Goal: Book appointment/travel/reservation

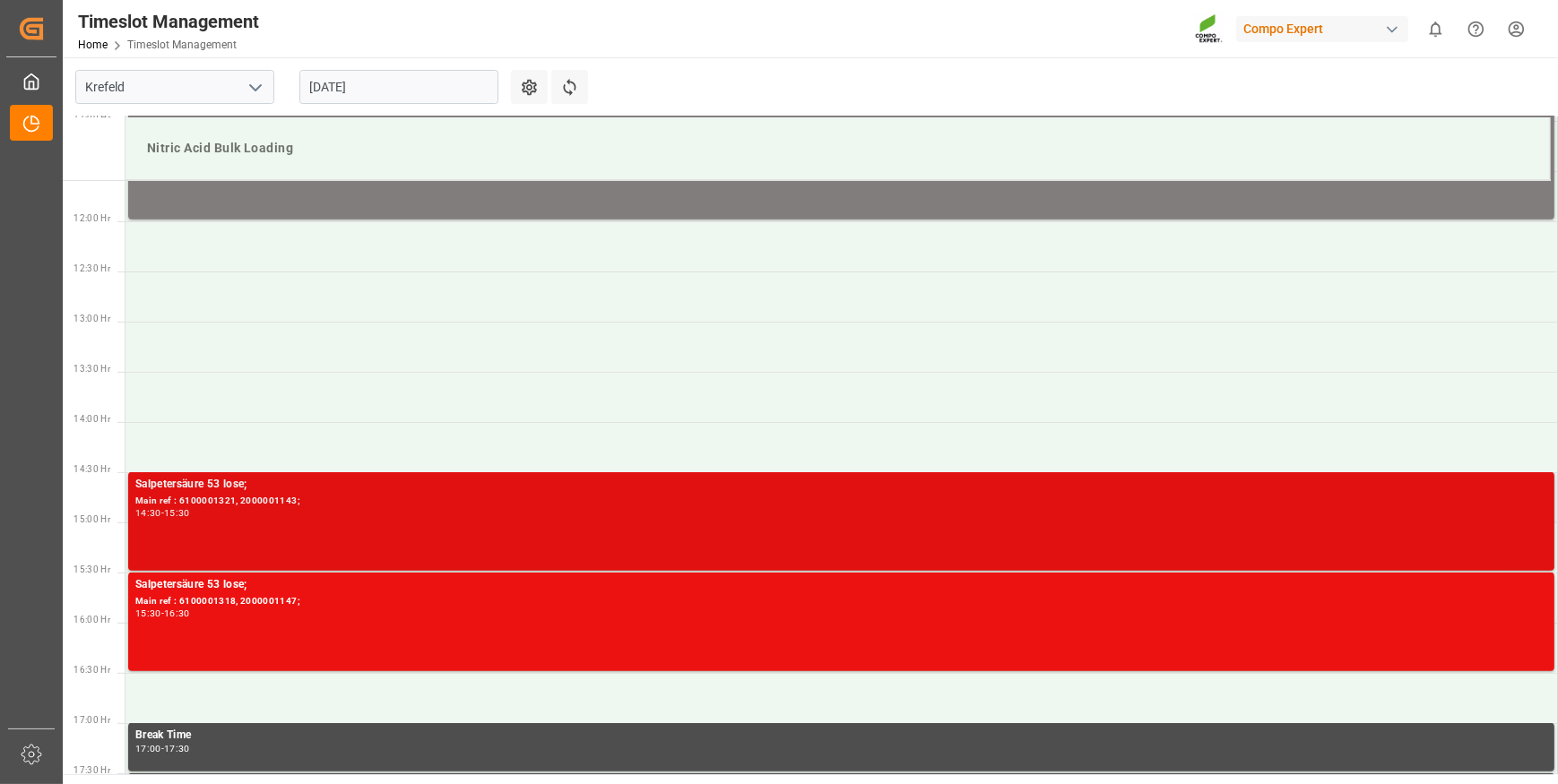
scroll to position [1245, 0]
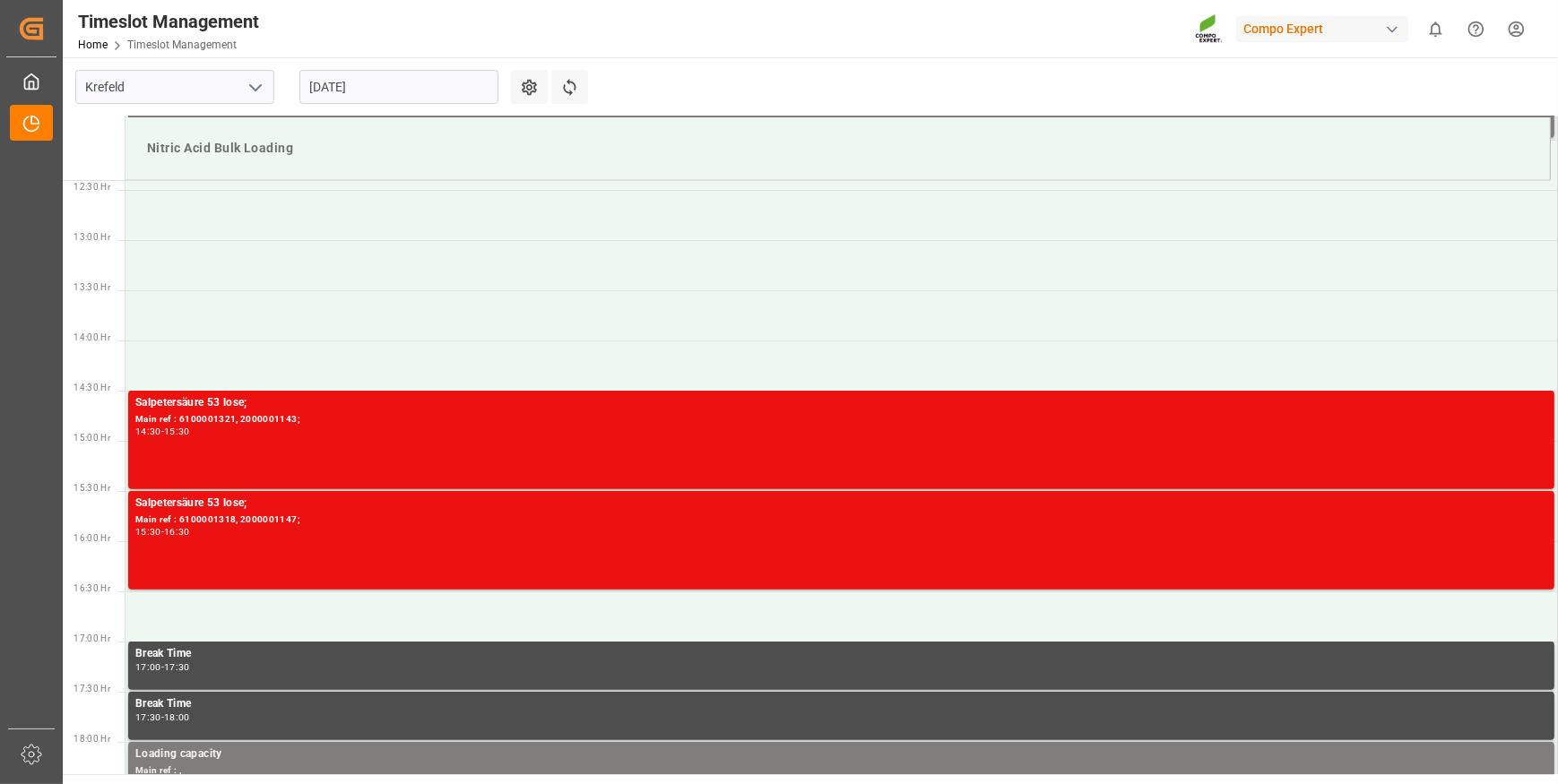
click at [443, 89] on input "[DATE]" at bounding box center [399, 86] width 199 height 34
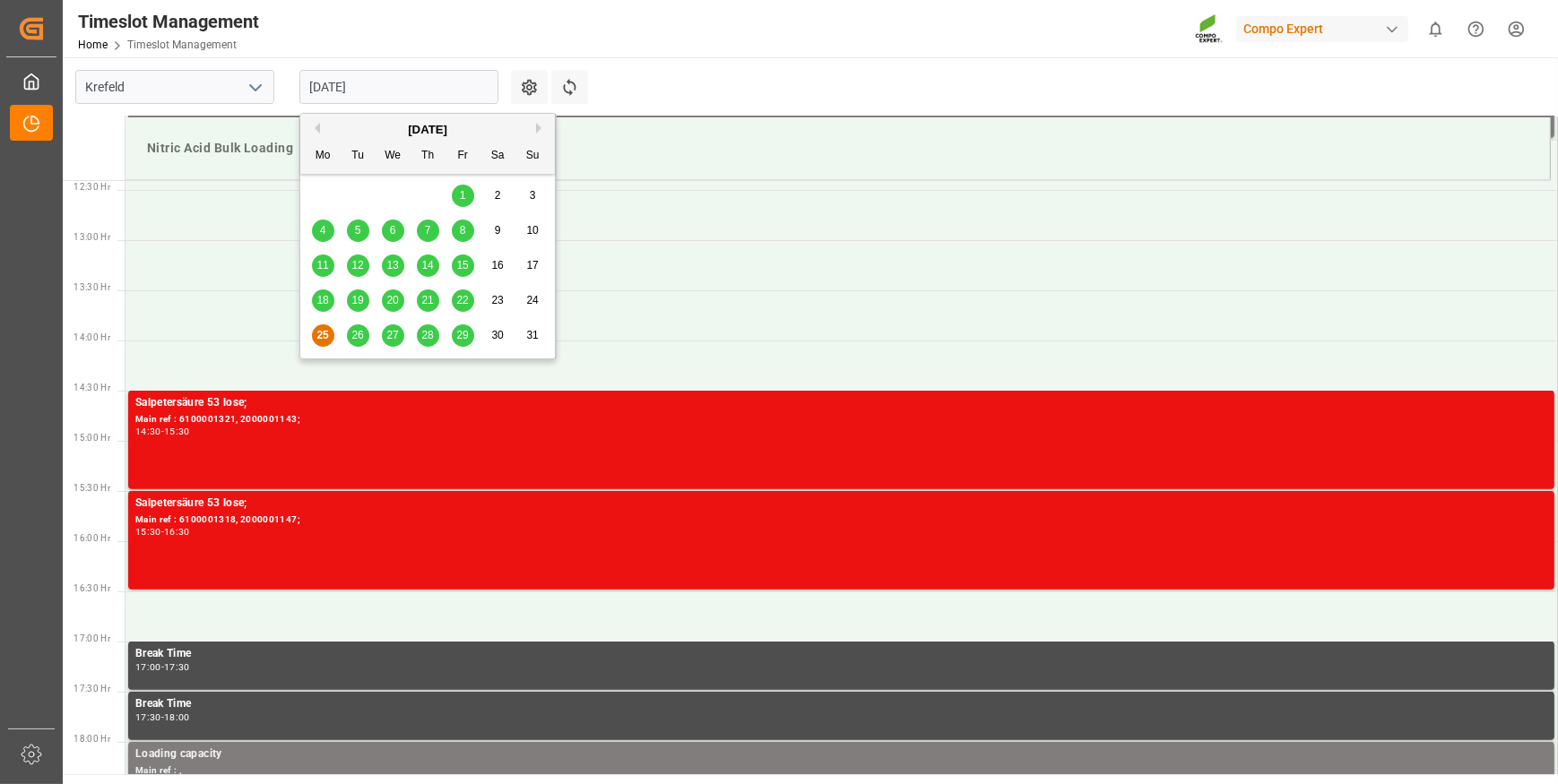
click at [463, 296] on span "22" at bounding box center [462, 301] width 12 height 13
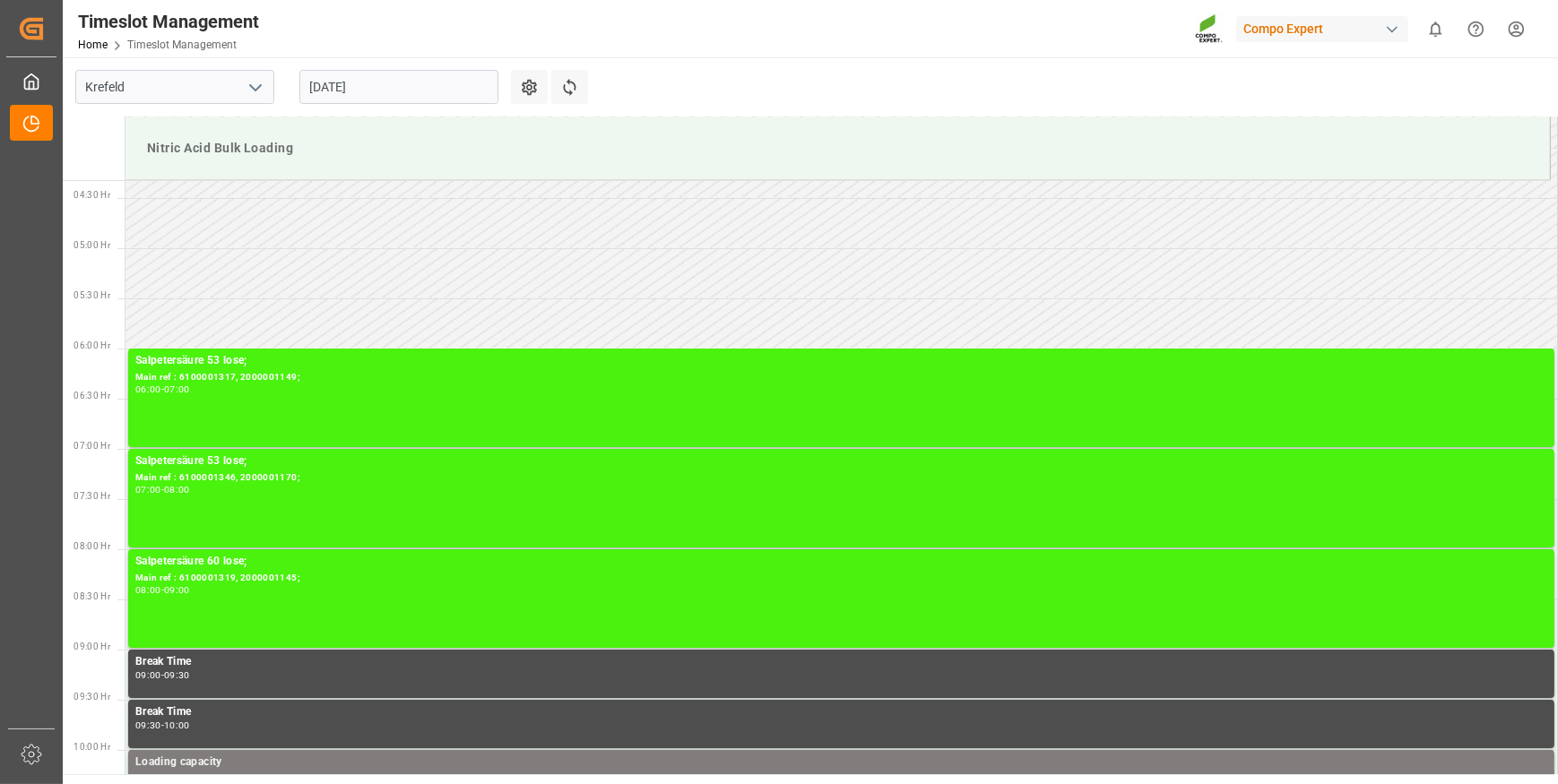
scroll to position [431, 0]
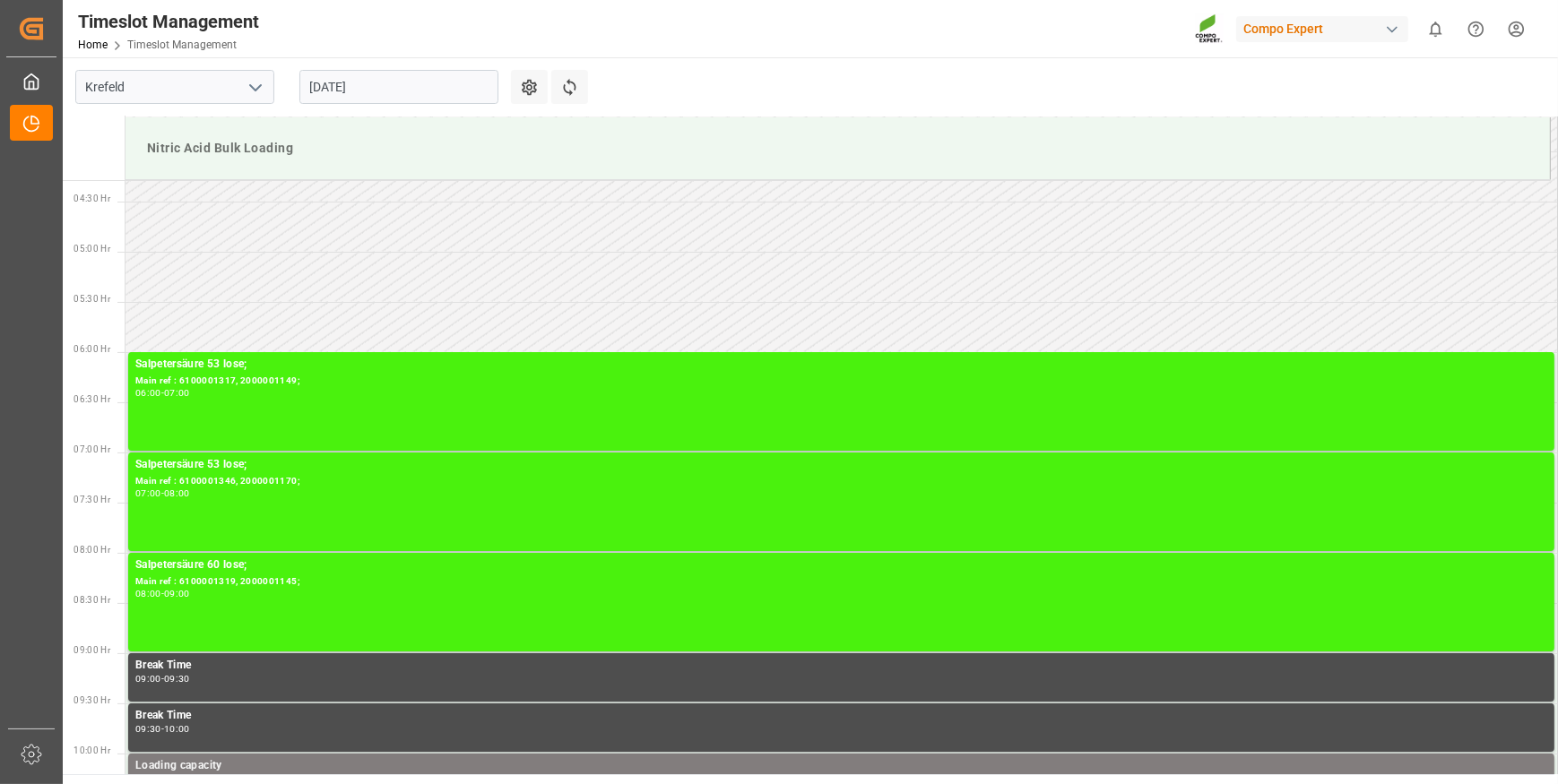
click at [458, 87] on input "[DATE]" at bounding box center [399, 86] width 199 height 34
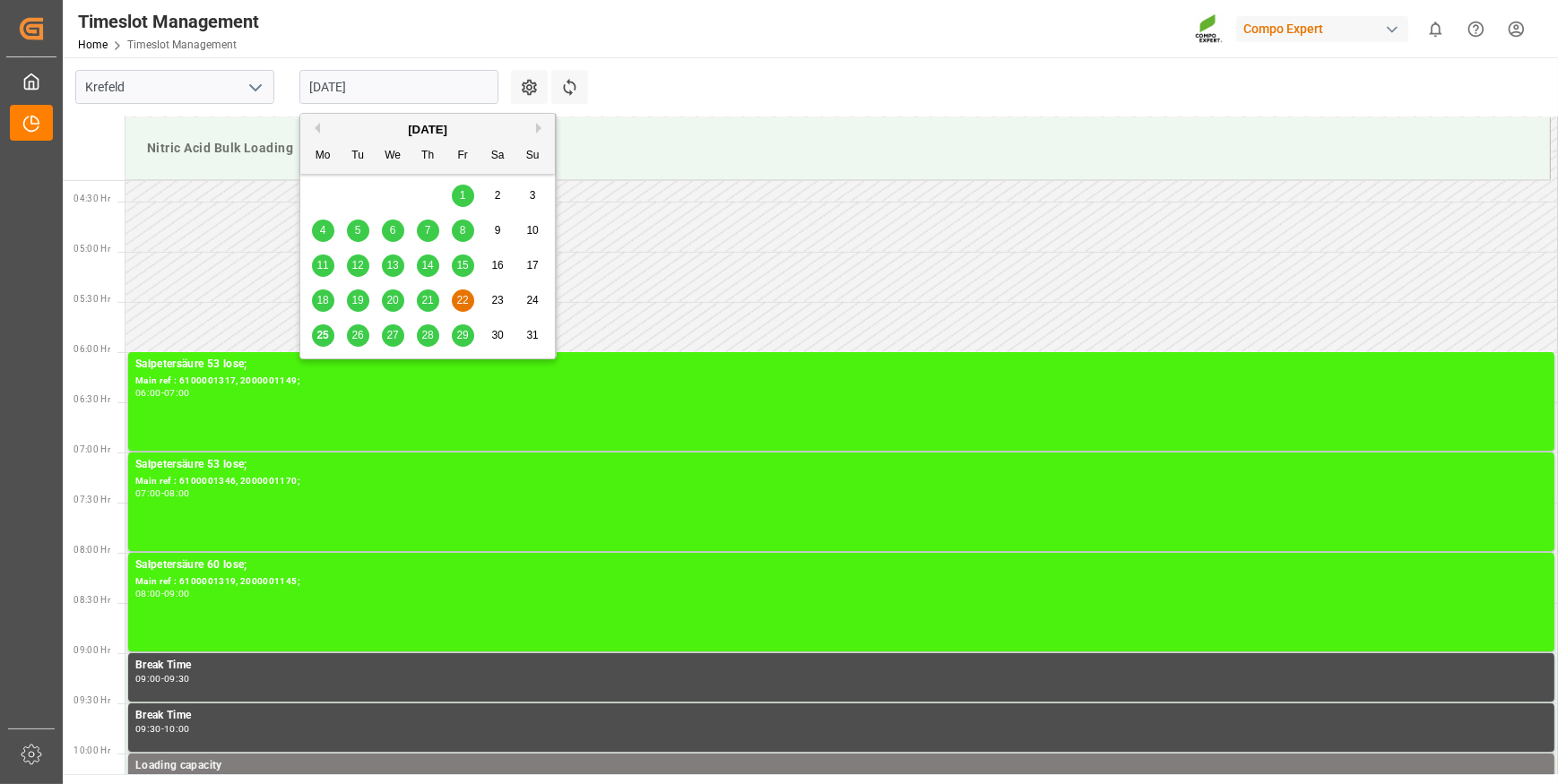
click at [354, 339] on span "26" at bounding box center [357, 336] width 12 height 13
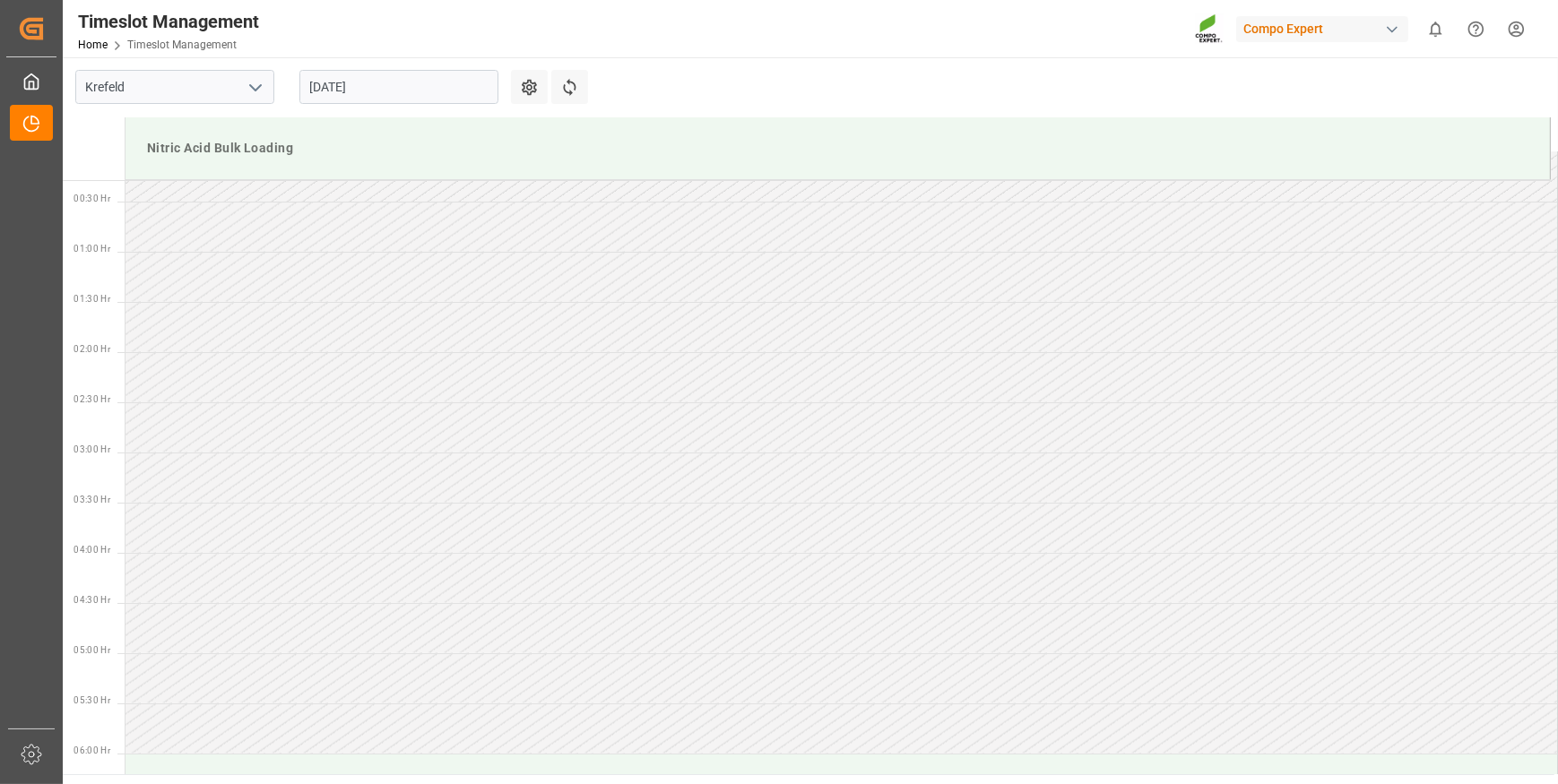
scroll to position [0, 0]
click at [454, 91] on input "[DATE]" at bounding box center [399, 86] width 199 height 34
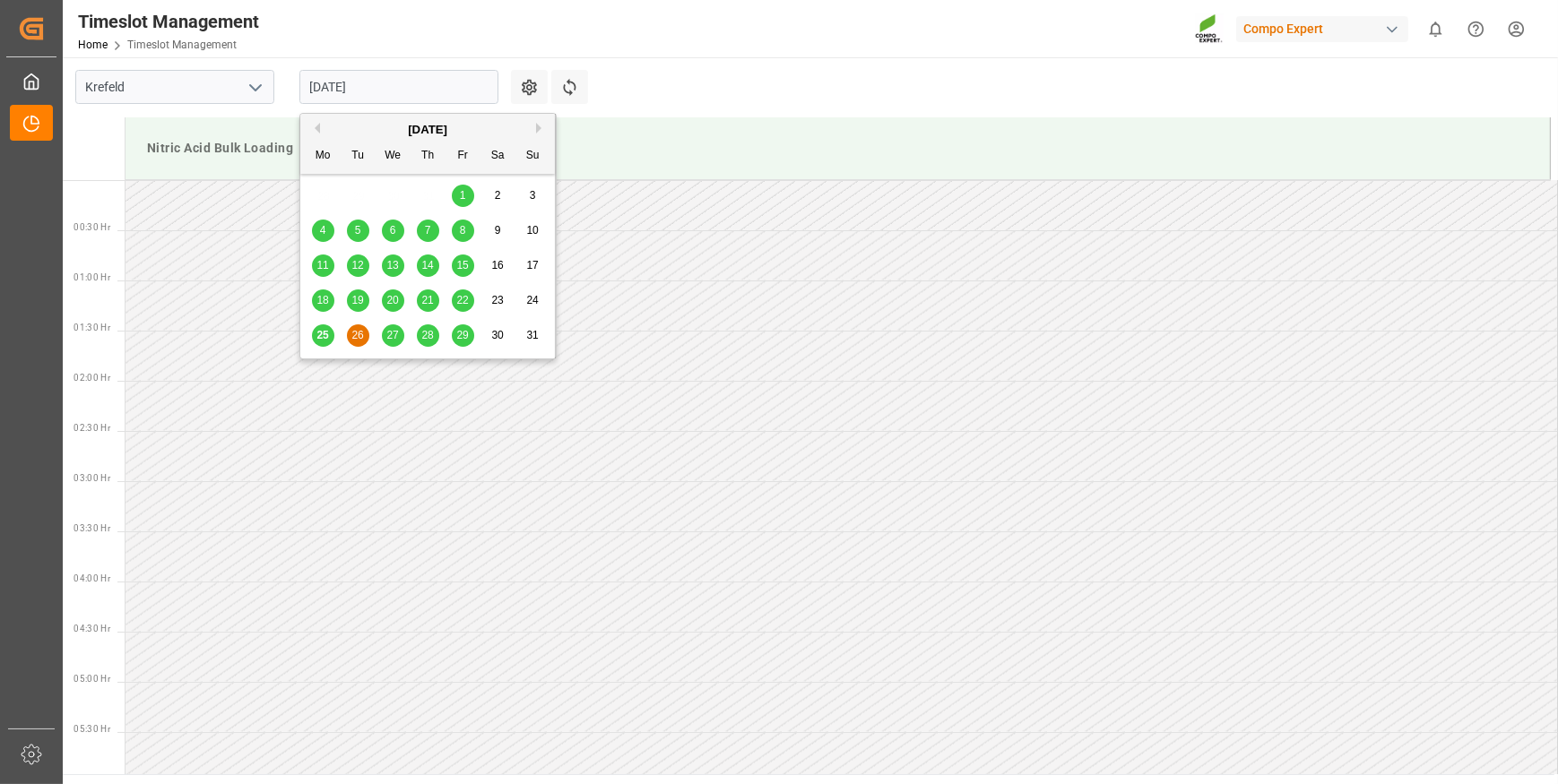
click at [392, 338] on span "27" at bounding box center [392, 336] width 12 height 13
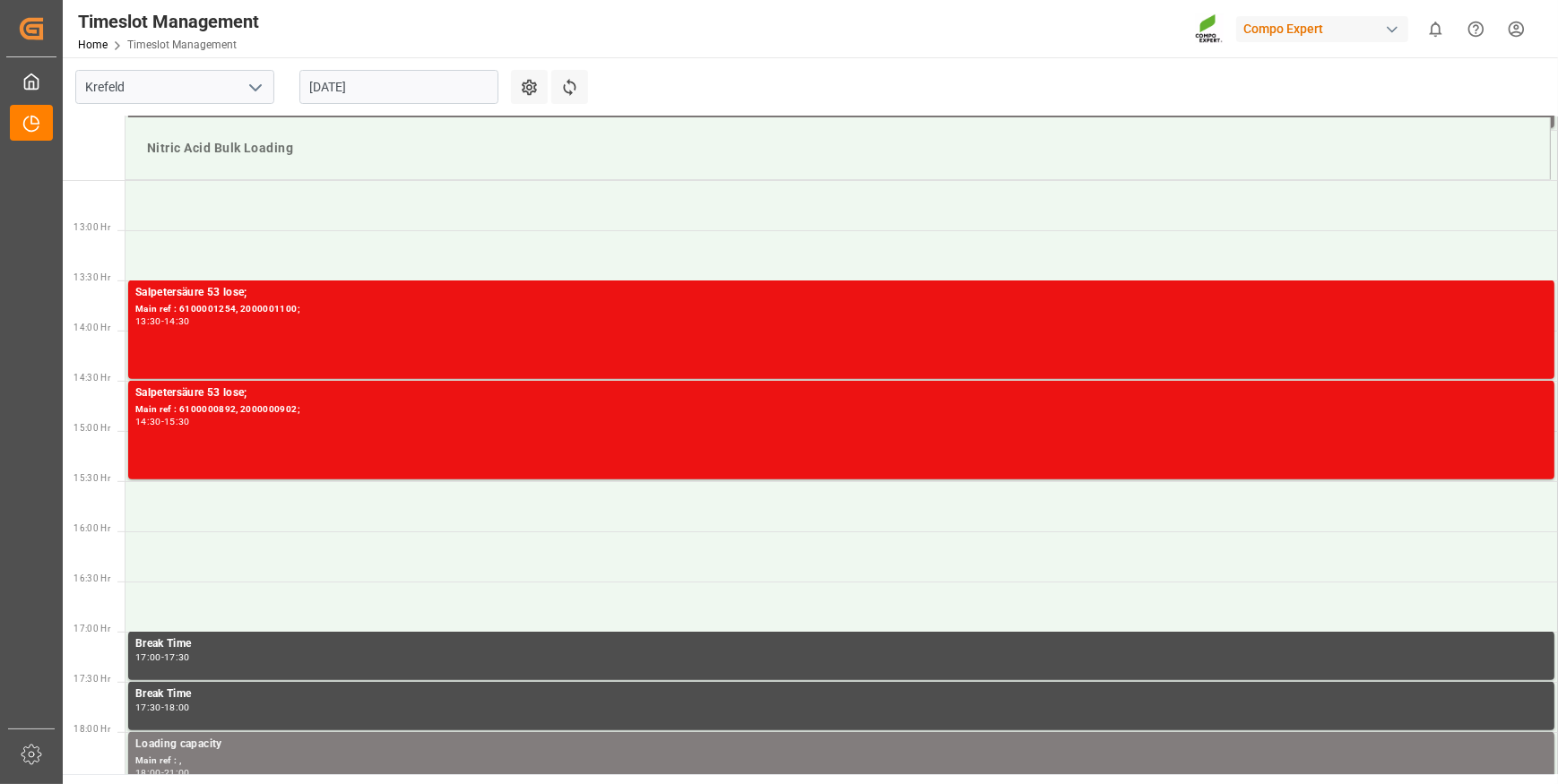
scroll to position [1292, 0]
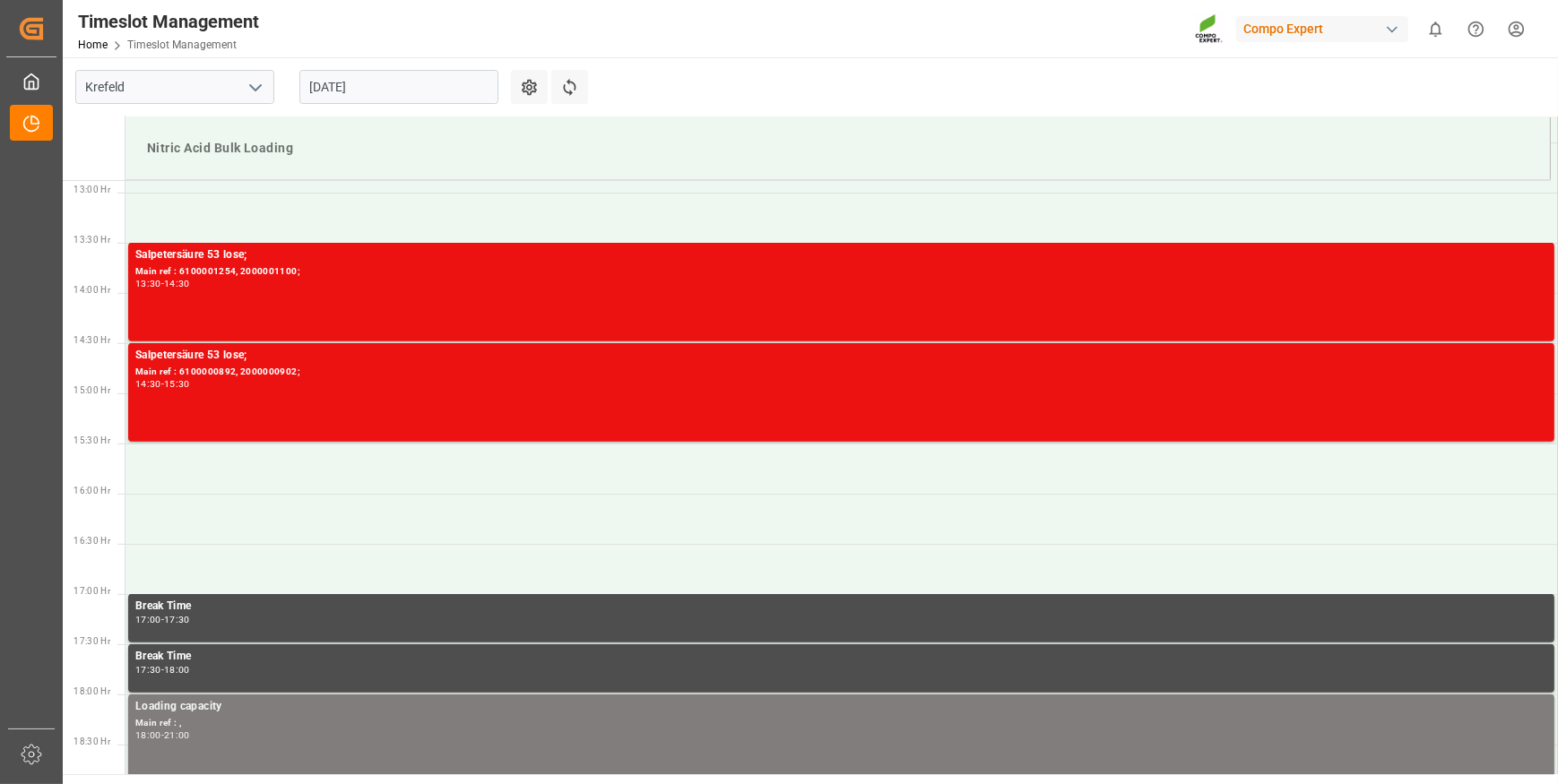
click at [466, 87] on input "[DATE]" at bounding box center [399, 86] width 199 height 34
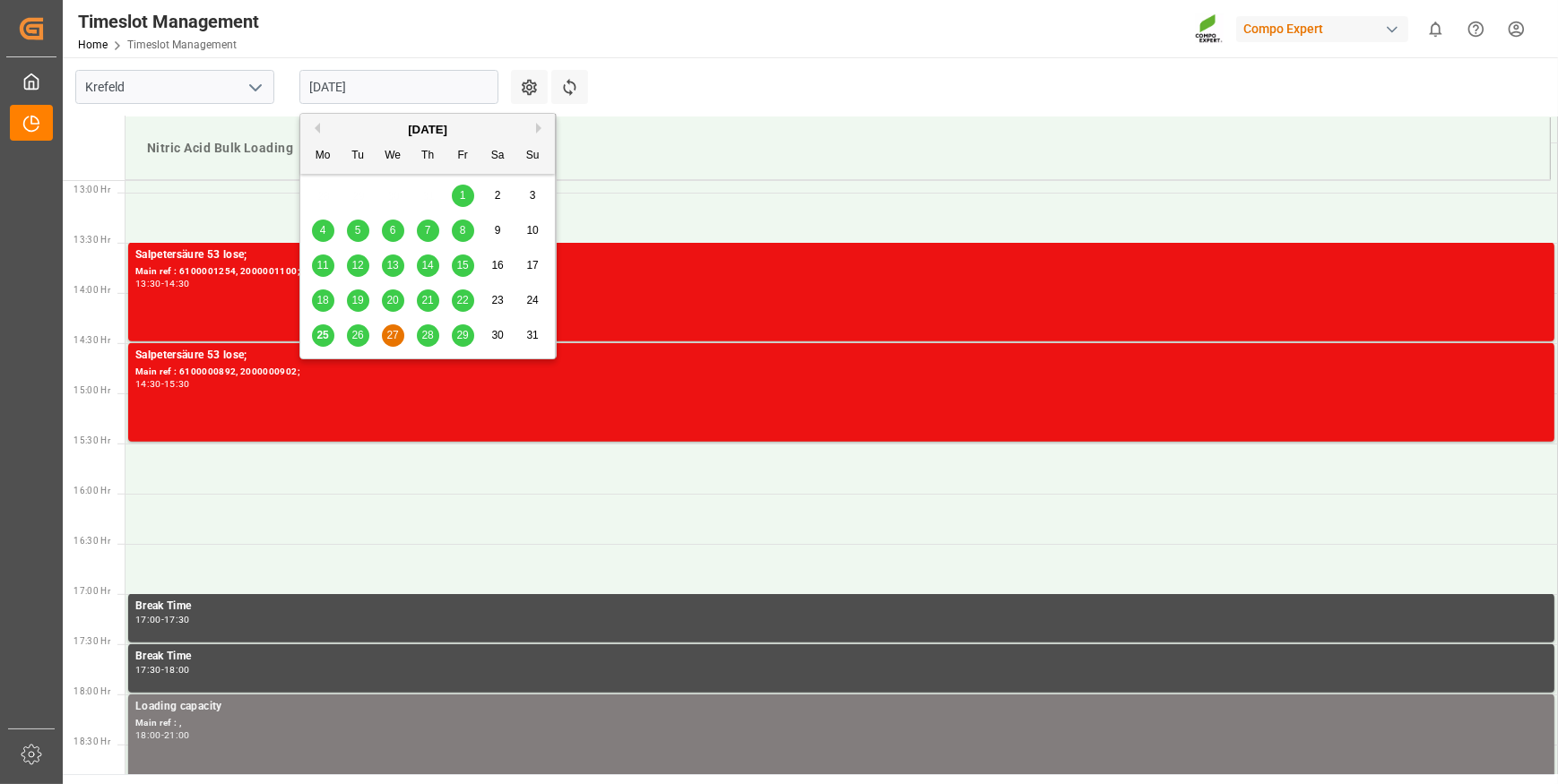
click at [431, 302] on span "21" at bounding box center [427, 301] width 12 height 13
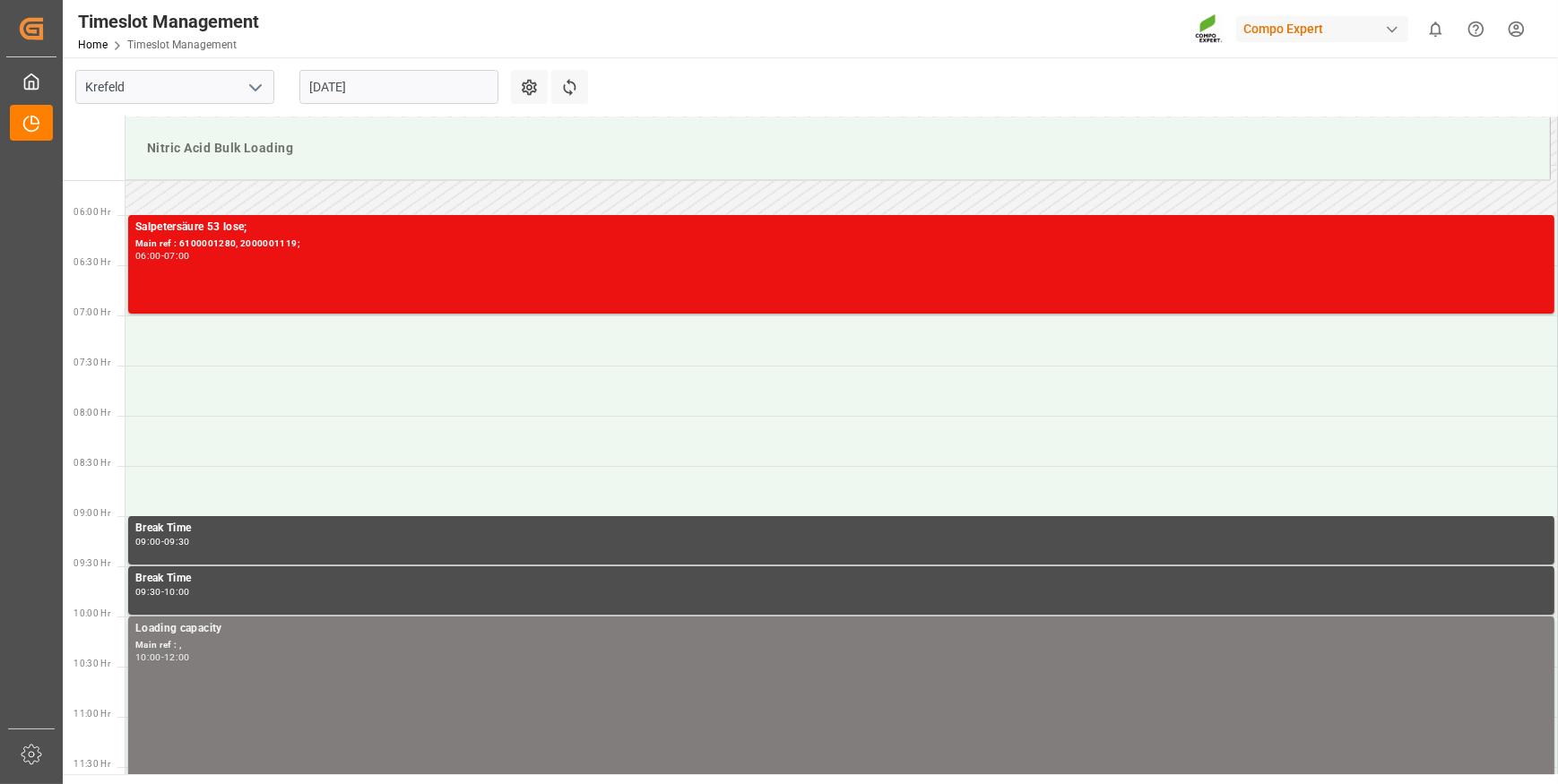
scroll to position [431, 0]
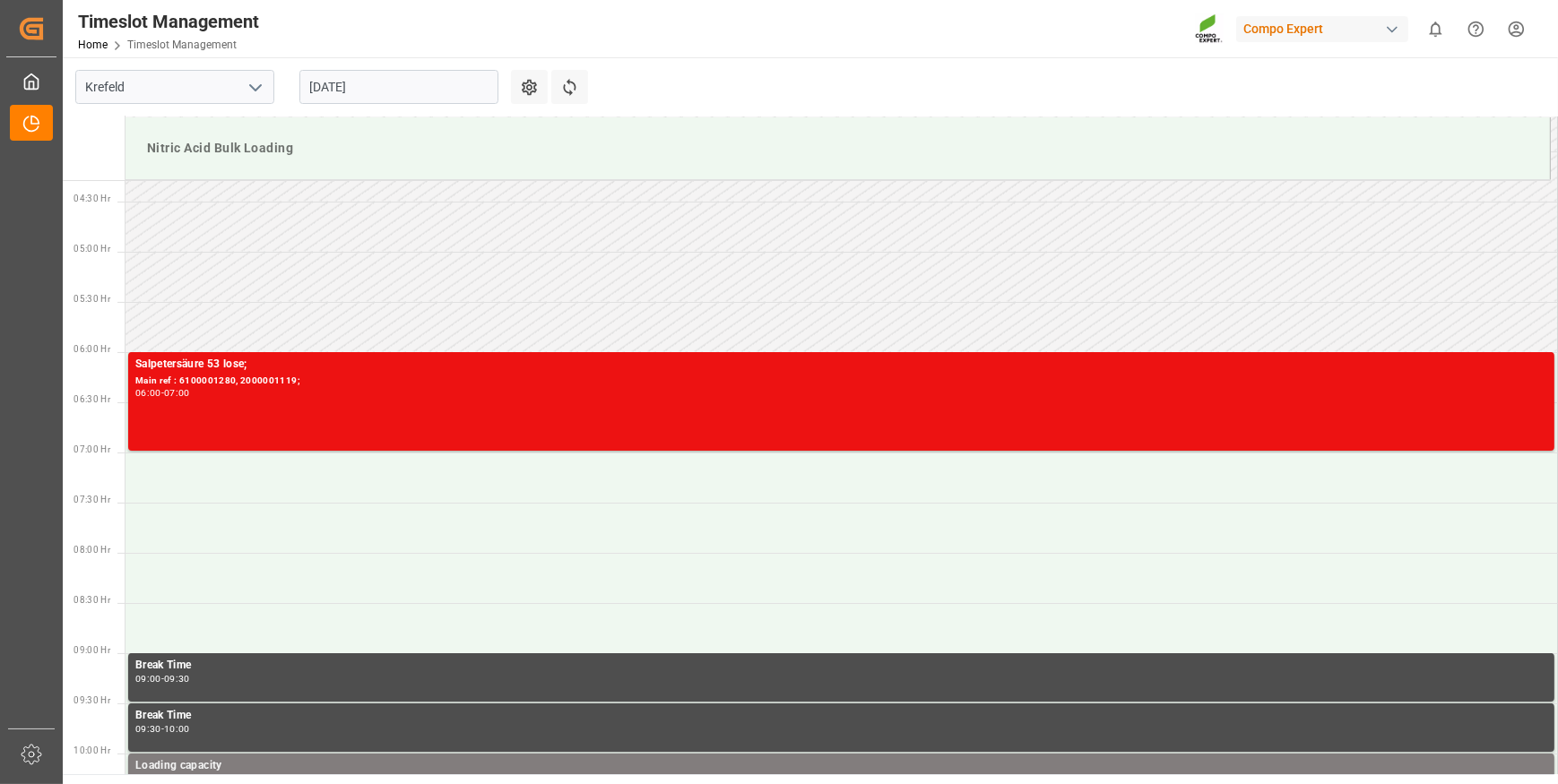
click at [421, 93] on input "[DATE]" at bounding box center [399, 86] width 199 height 34
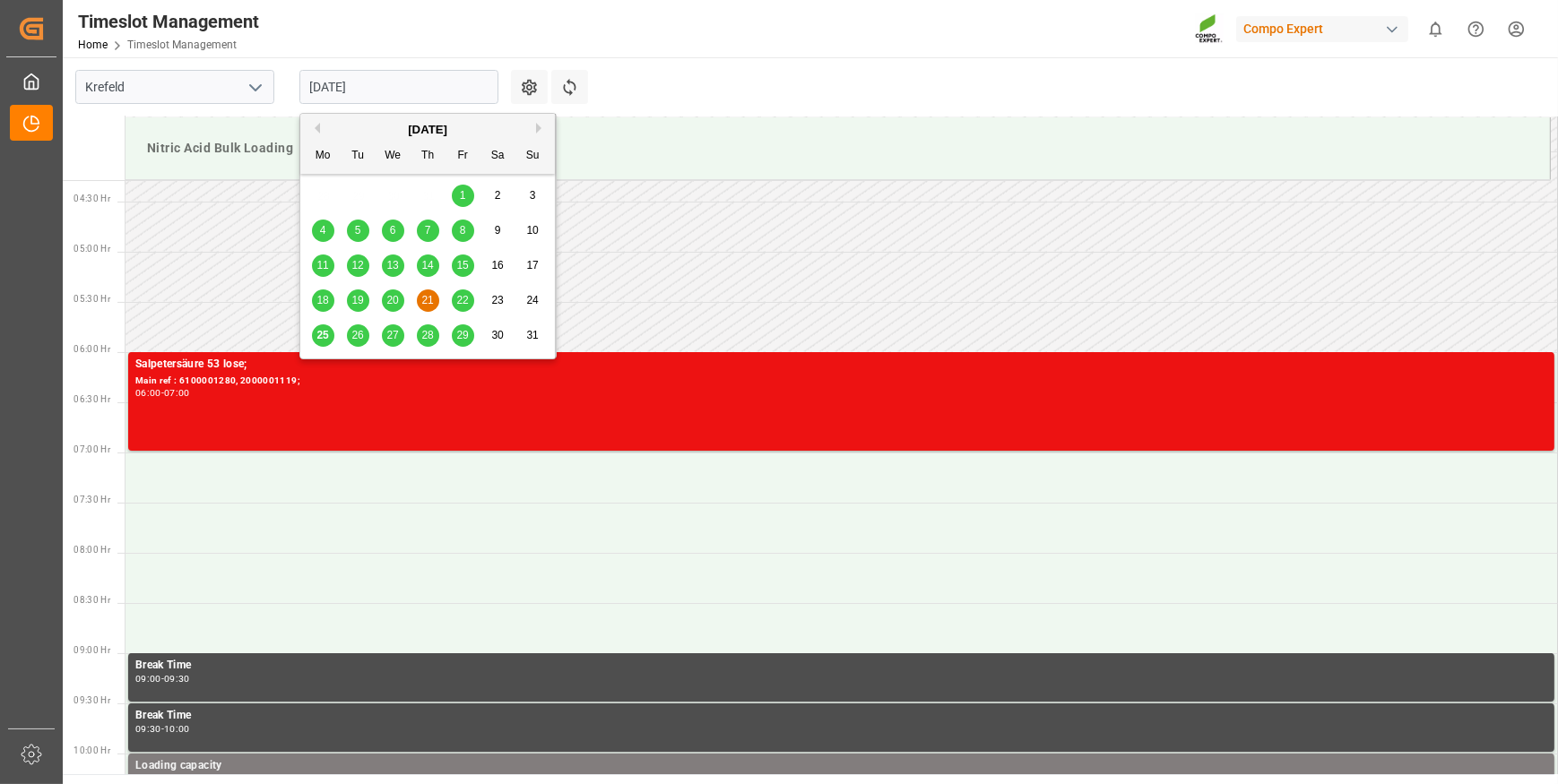
click at [325, 339] on span "25" at bounding box center [322, 336] width 12 height 13
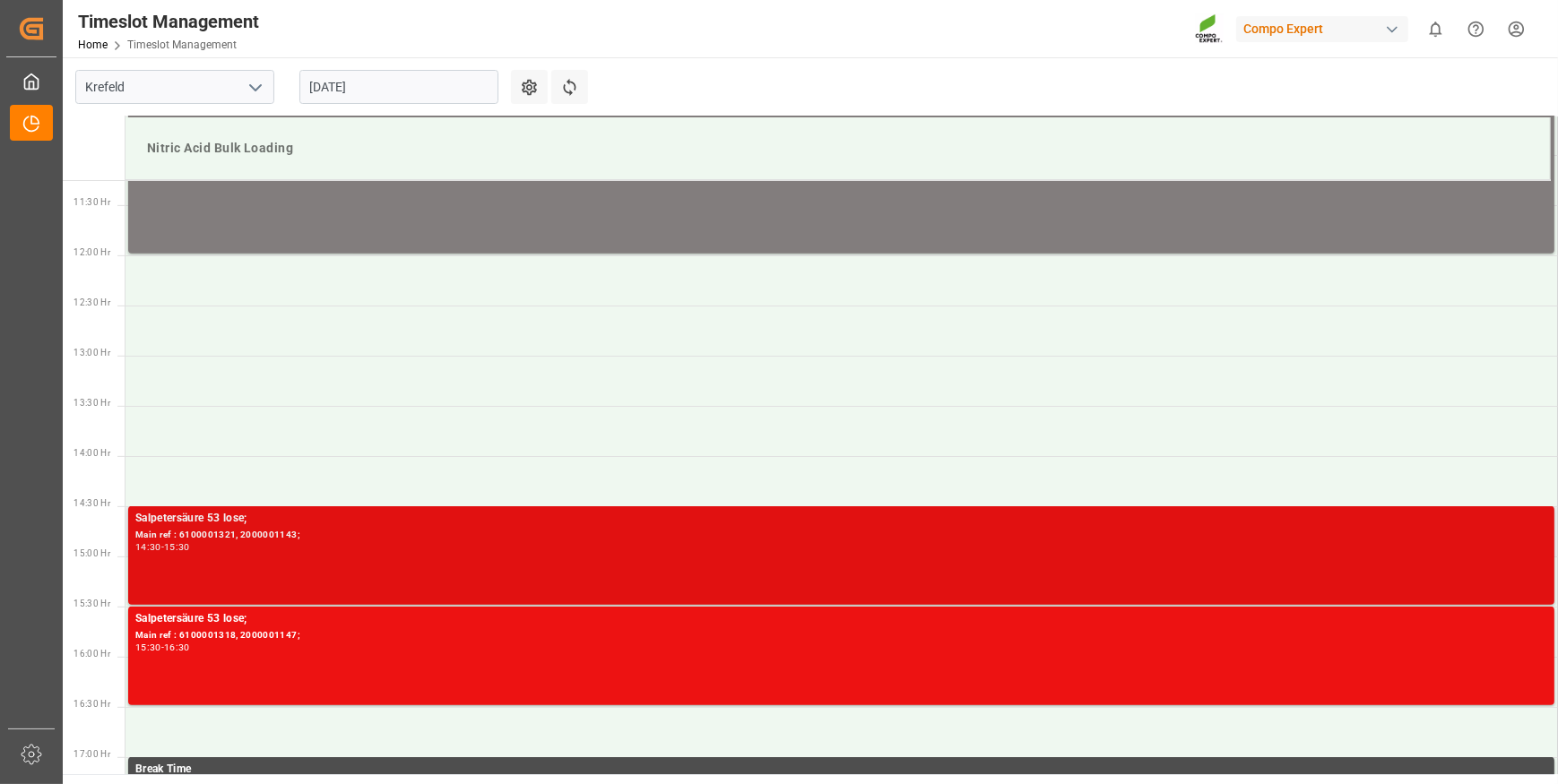
scroll to position [1211, 0]
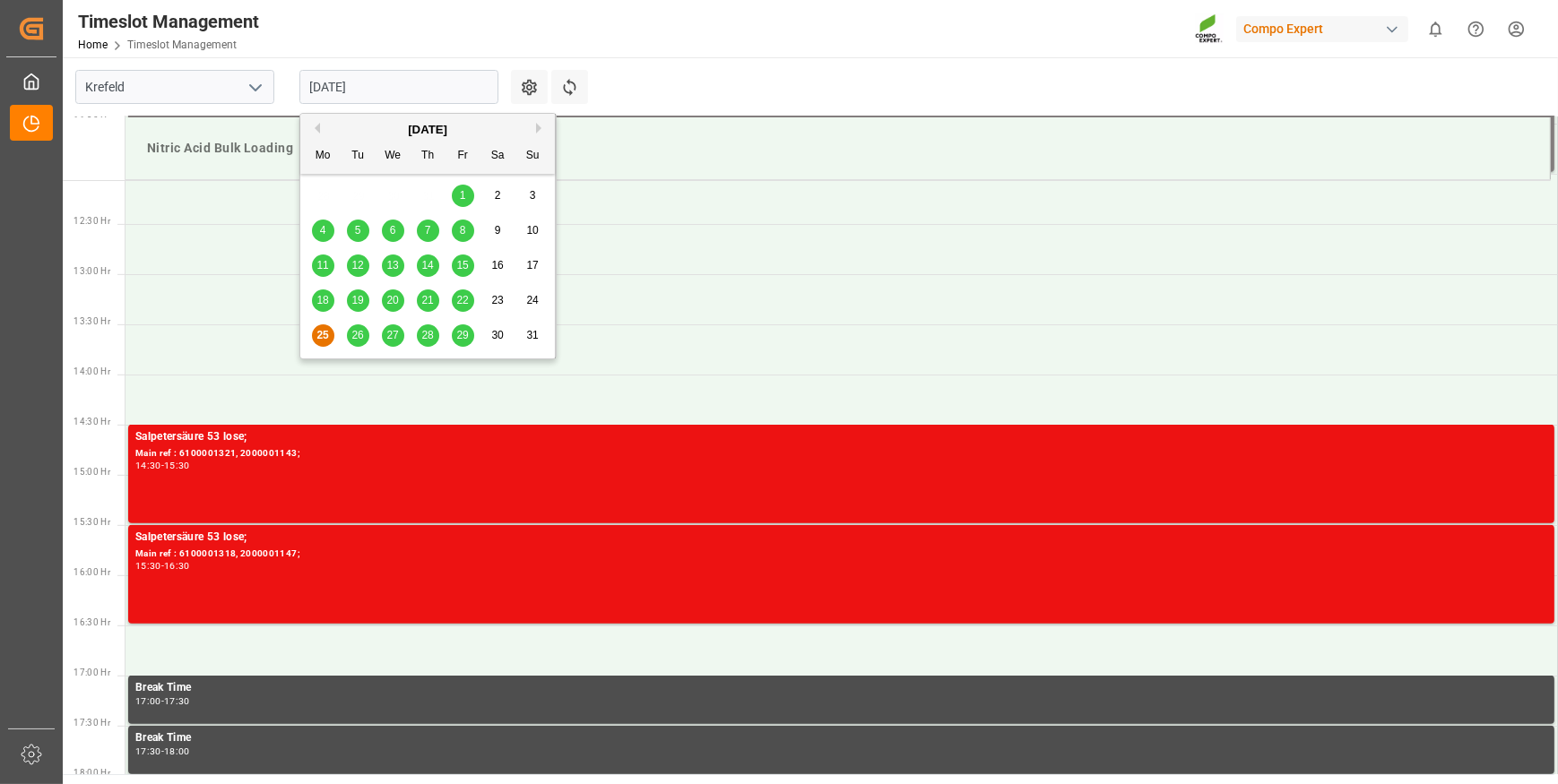
click at [442, 93] on input "[DATE]" at bounding box center [399, 86] width 199 height 34
click at [391, 335] on span "27" at bounding box center [392, 336] width 12 height 13
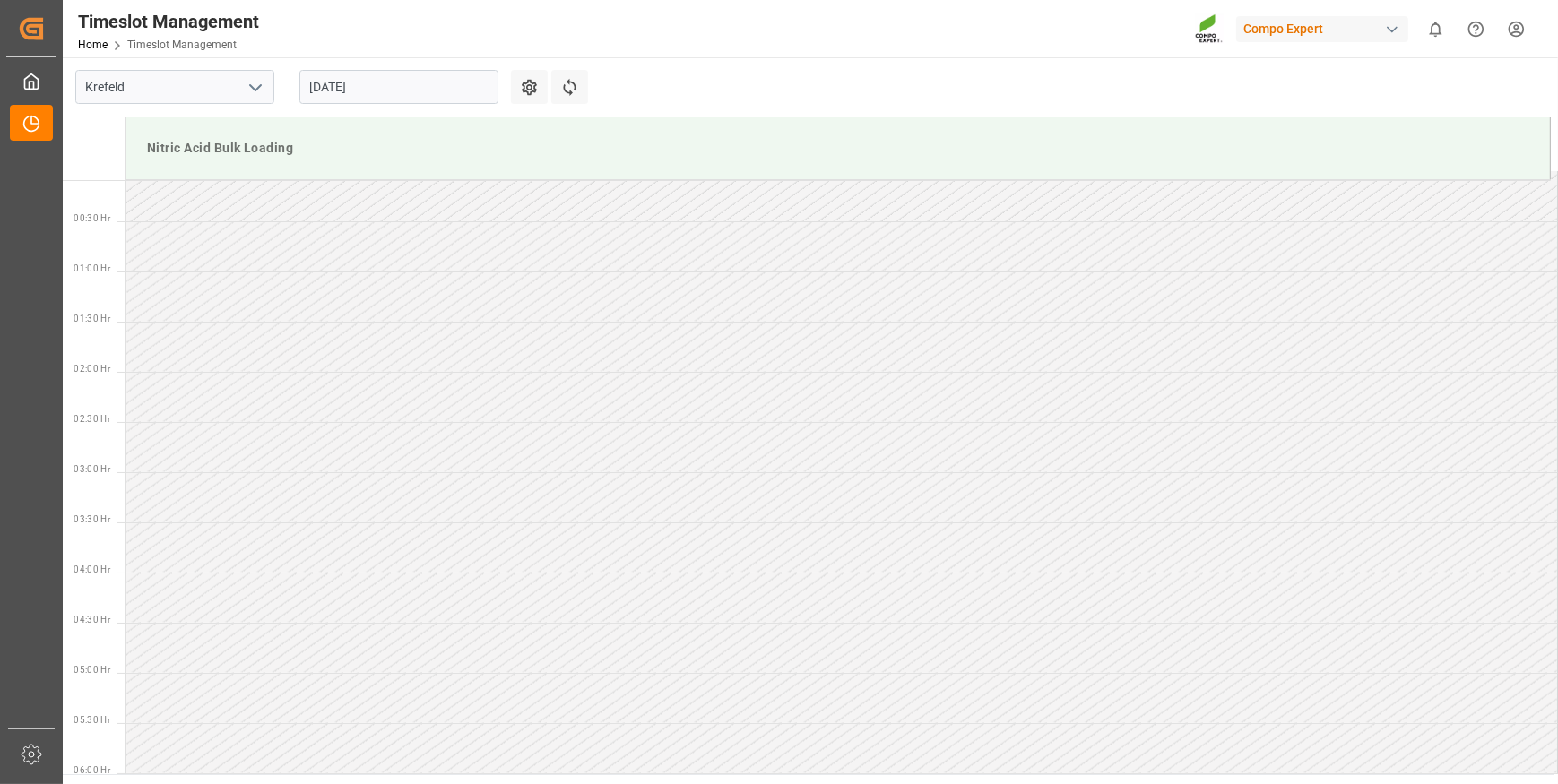
scroll to position [0, 0]
click at [411, 93] on input "[DATE]" at bounding box center [399, 86] width 199 height 34
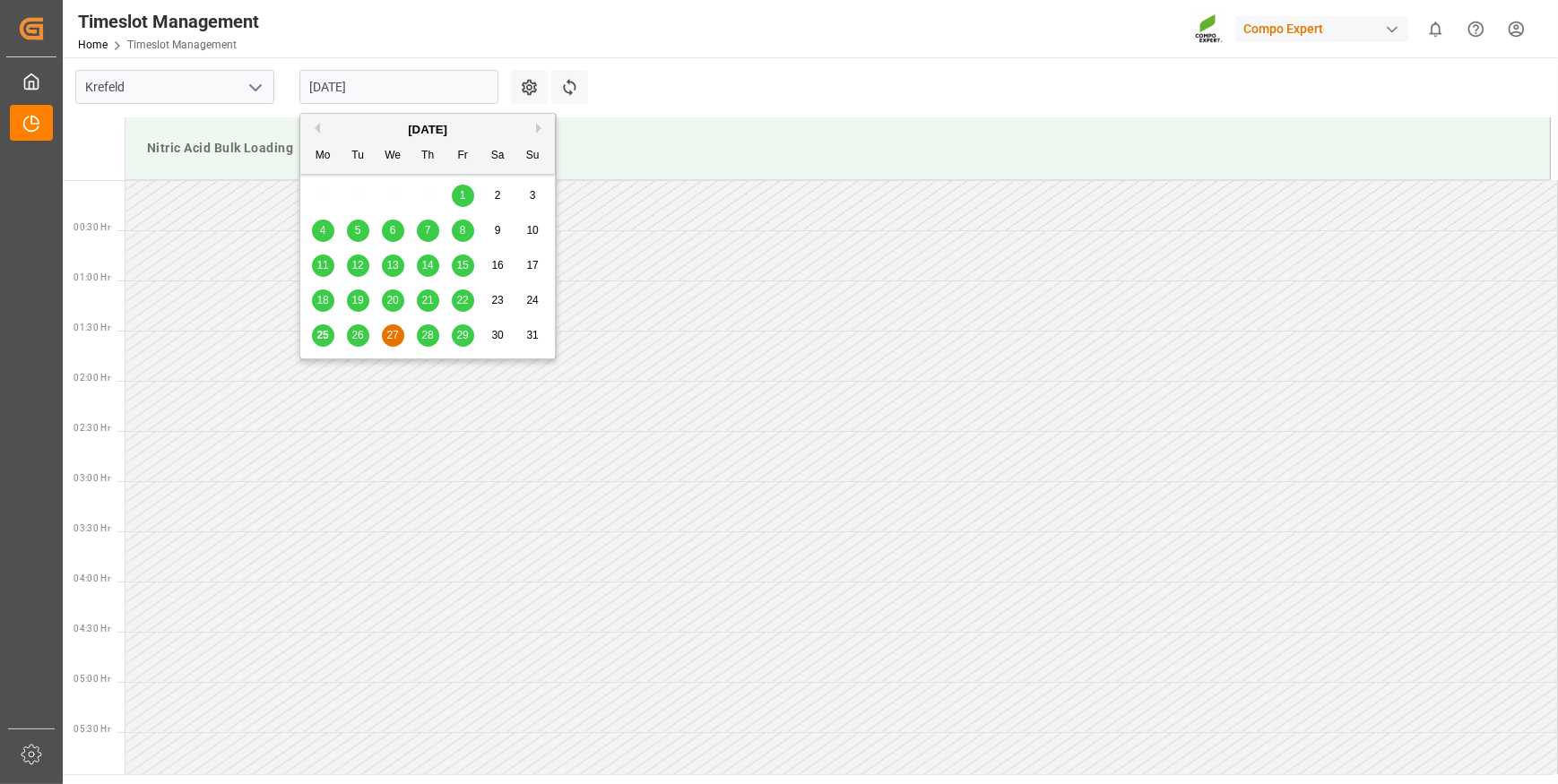
click at [426, 337] on span "28" at bounding box center [427, 336] width 12 height 13
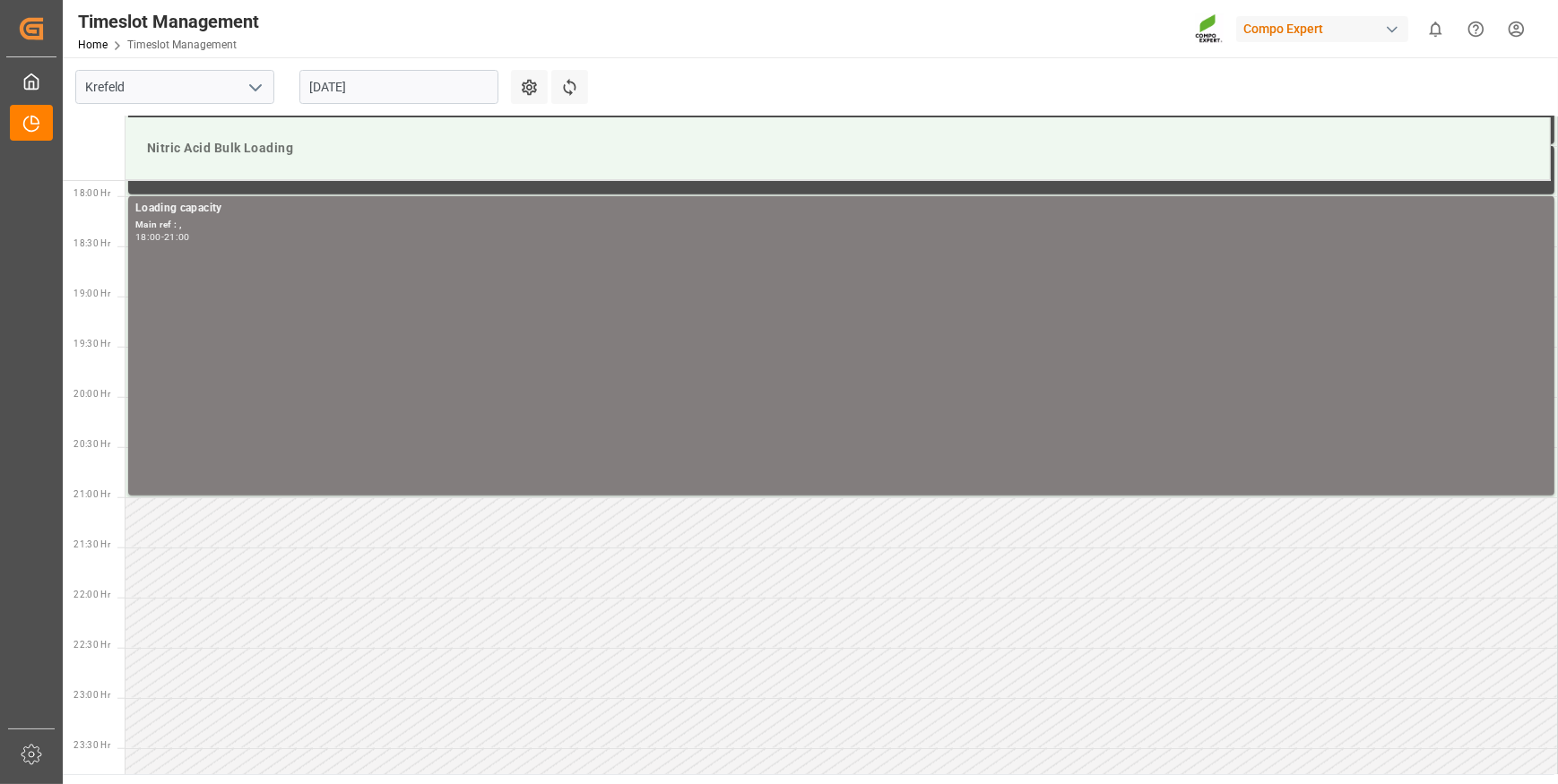
scroll to position [1816, 0]
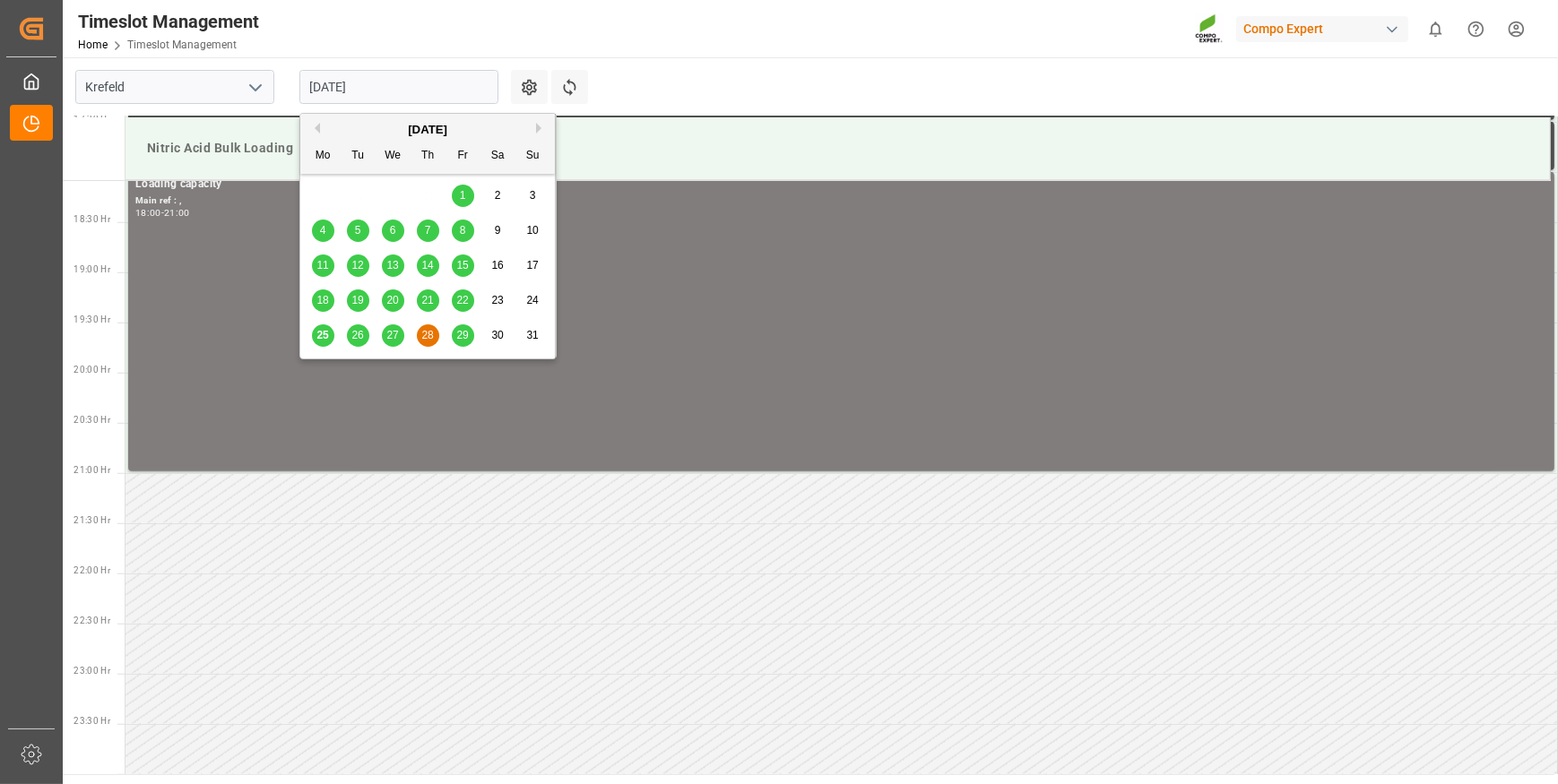
click at [440, 93] on input "[DATE]" at bounding box center [399, 86] width 199 height 34
click at [466, 335] on span "29" at bounding box center [462, 336] width 12 height 13
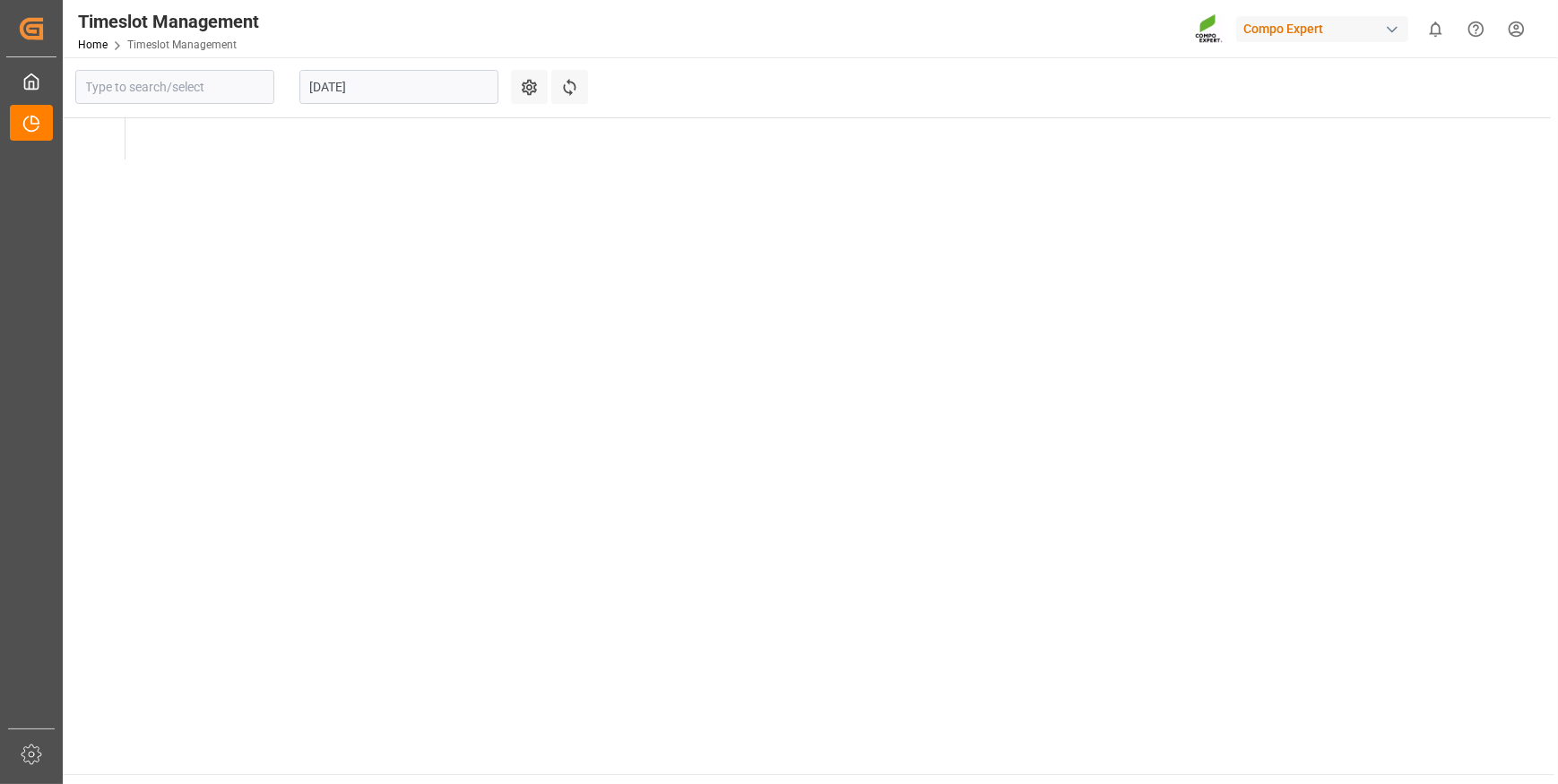
type input "Krefeld"
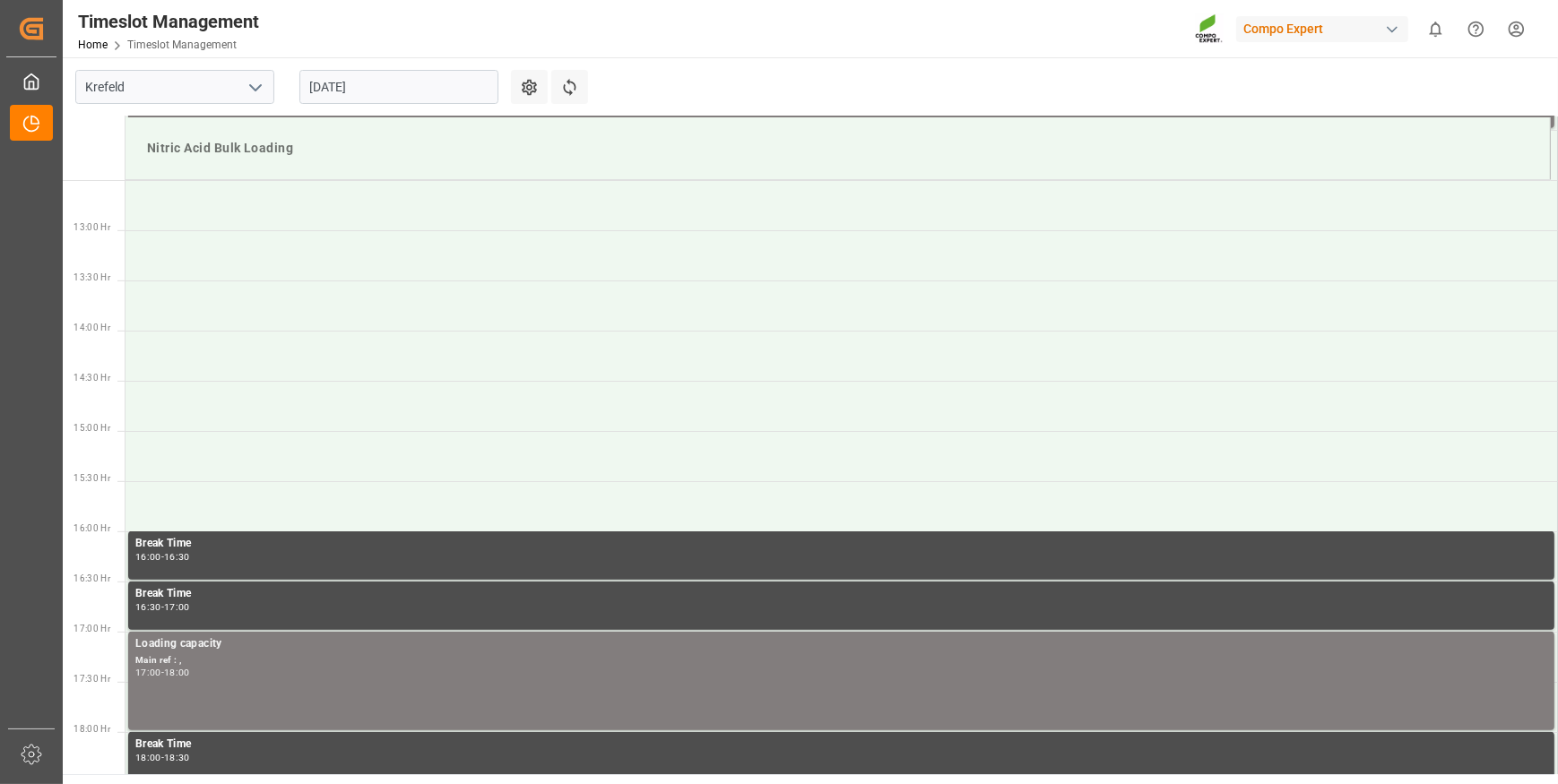
scroll to position [1292, 0]
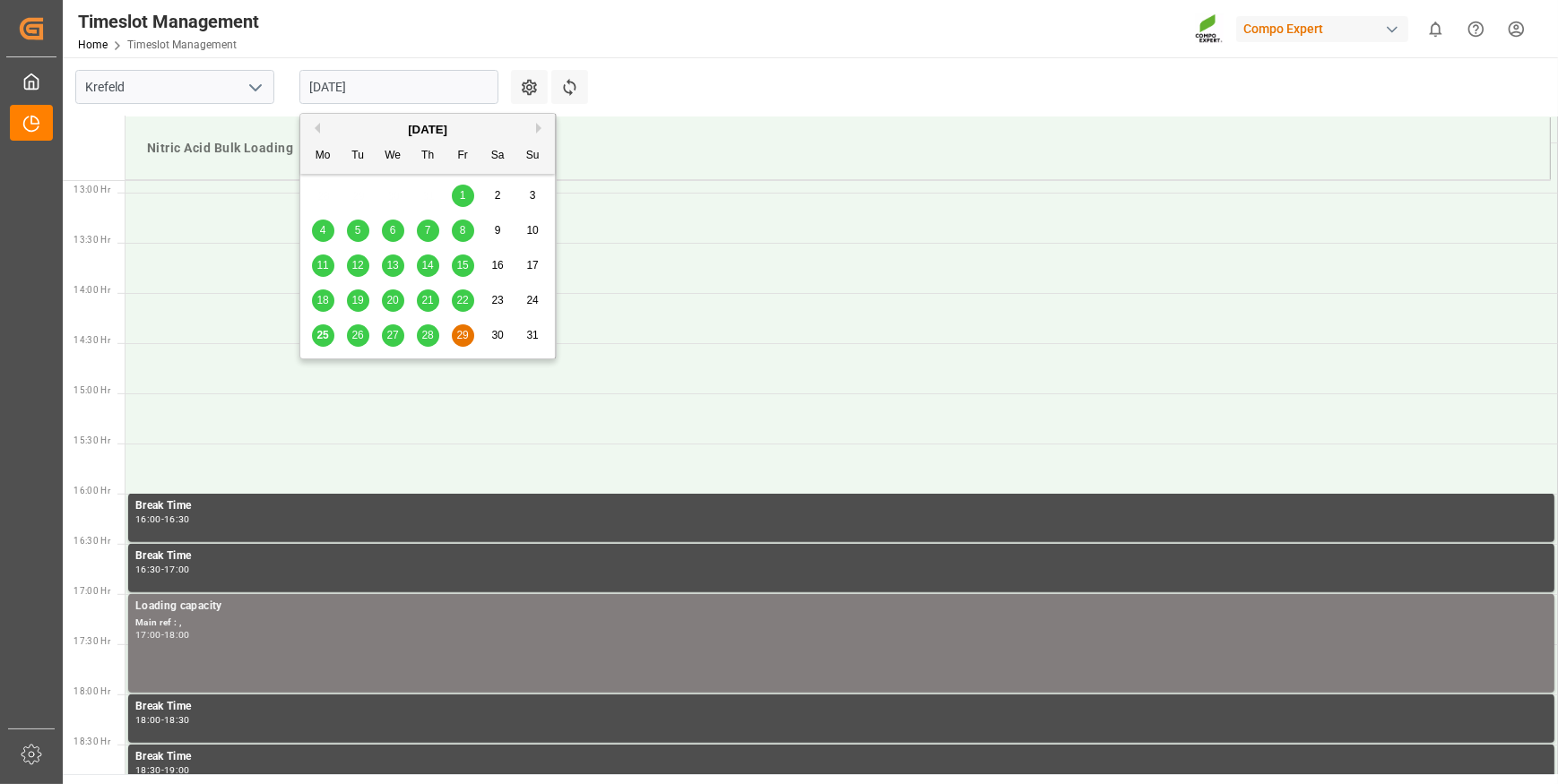
click at [441, 76] on input "[DATE]" at bounding box center [399, 86] width 199 height 34
click at [316, 336] on span "25" at bounding box center [322, 336] width 12 height 13
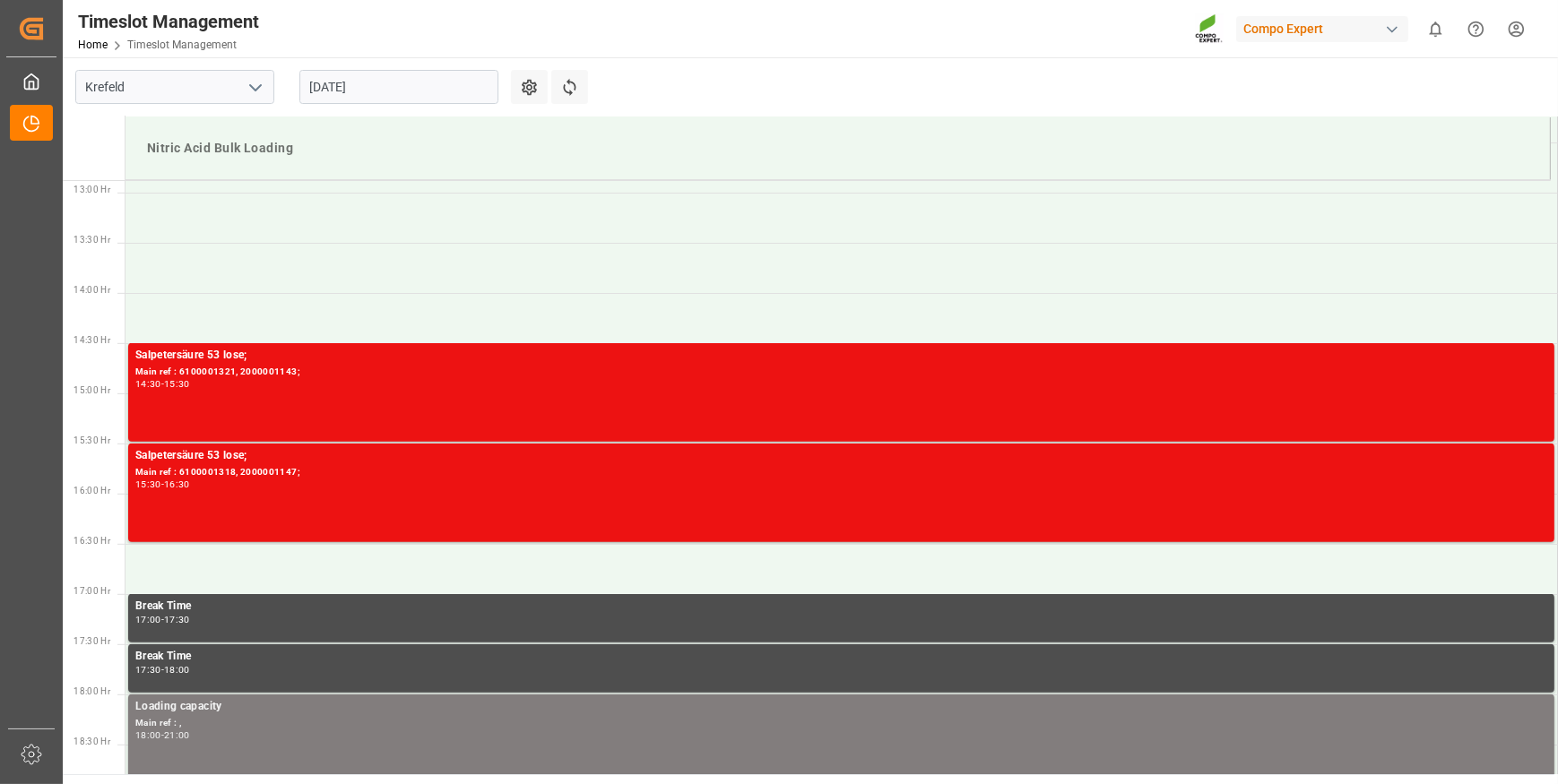
click at [418, 86] on input "[DATE]" at bounding box center [399, 86] width 199 height 34
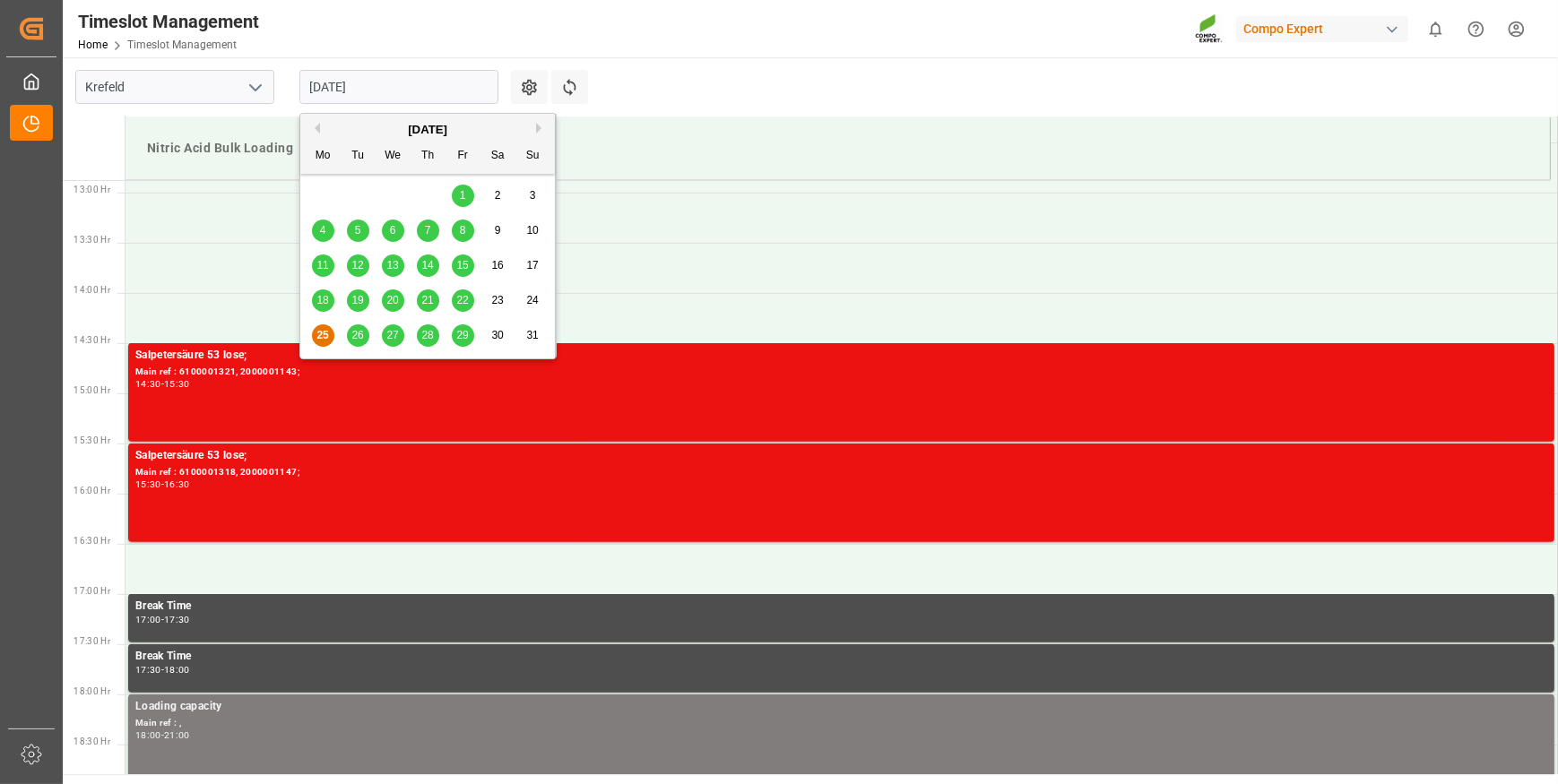
click at [394, 341] on div "27" at bounding box center [393, 336] width 22 height 21
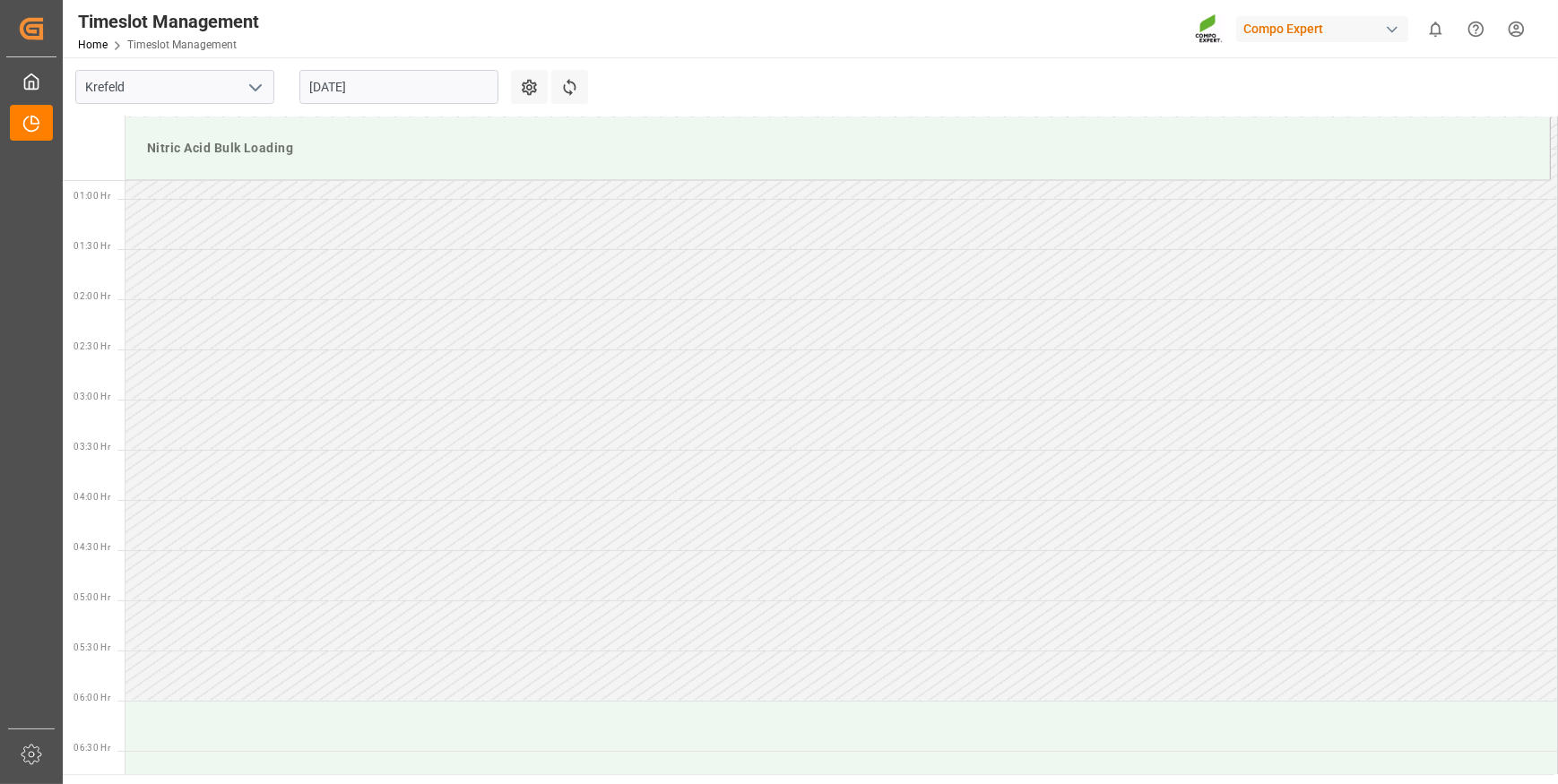
scroll to position [0, 0]
